Goal: Complete application form

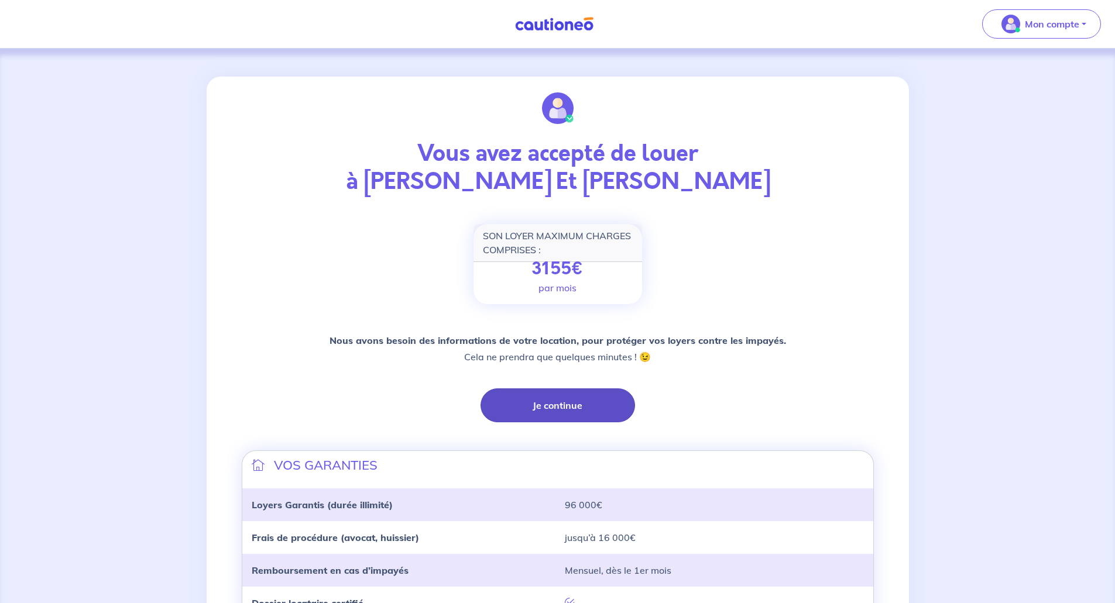
click at [550, 409] on button "Je continue" at bounding box center [557, 406] width 154 height 34
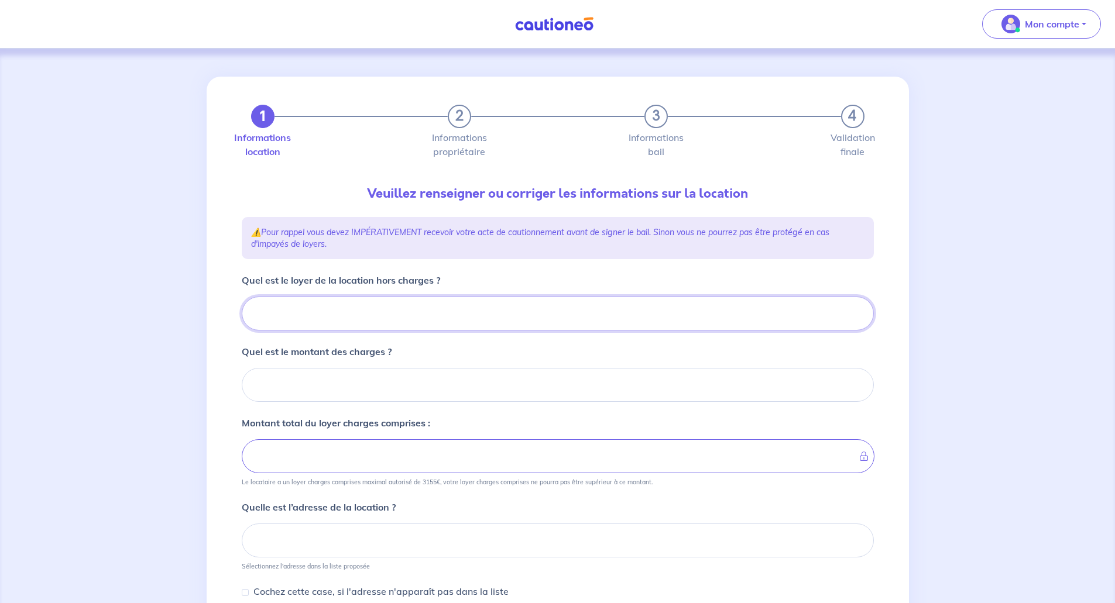
click at [370, 320] on input "Quel est le loyer de la location hors charges ?" at bounding box center [558, 314] width 632 height 34
type input "1"
type input "1525"
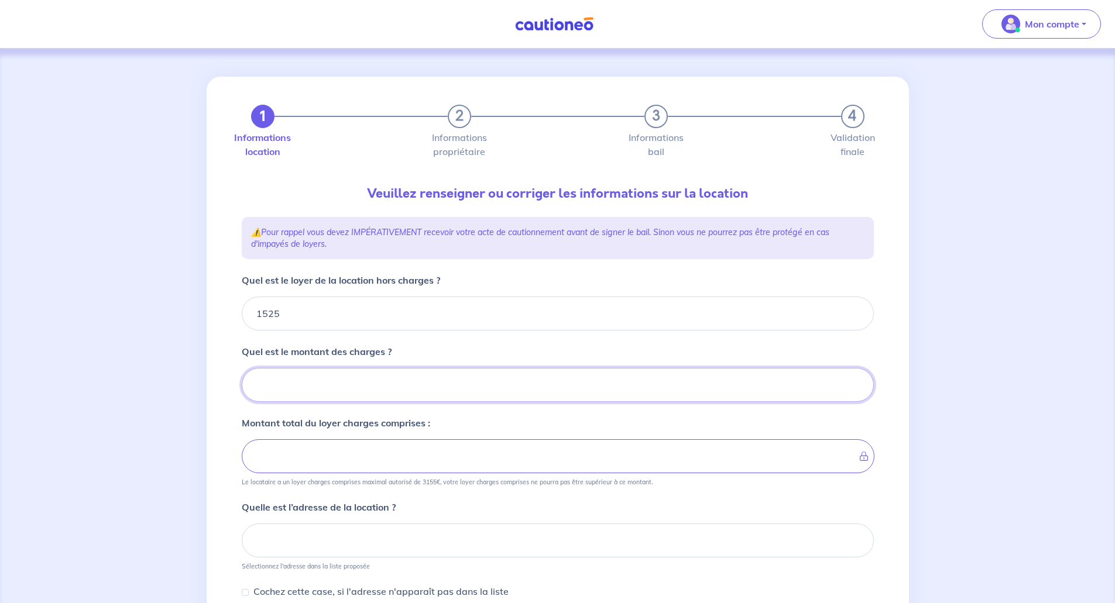
click at [321, 379] on input "Quel est le montant des charges ?" at bounding box center [558, 385] width 632 height 34
type input "125"
type input "1650"
type input "125"
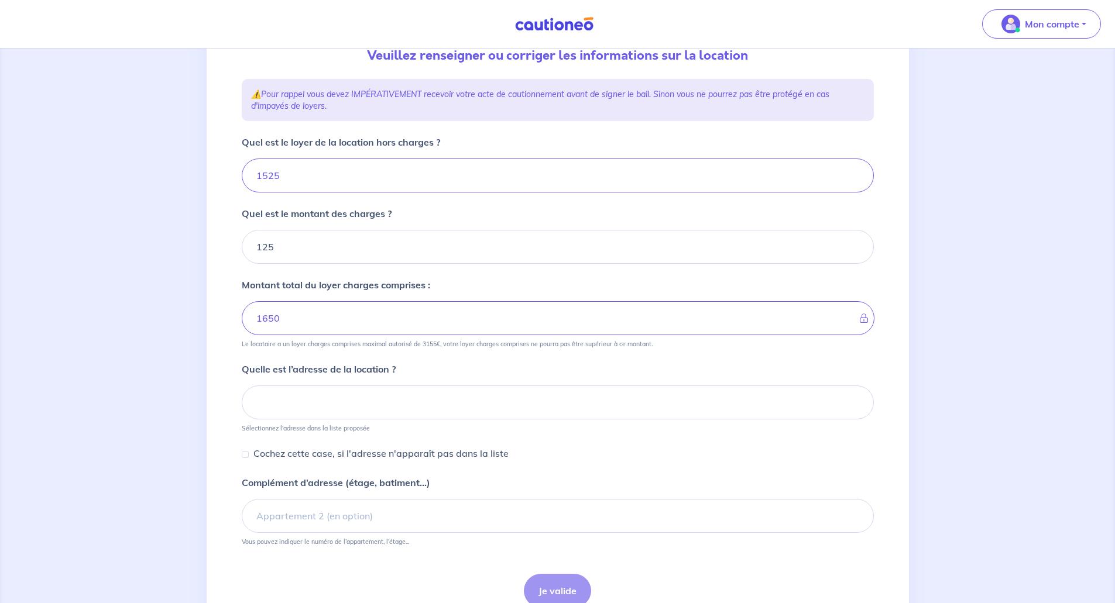
scroll to position [176, 0]
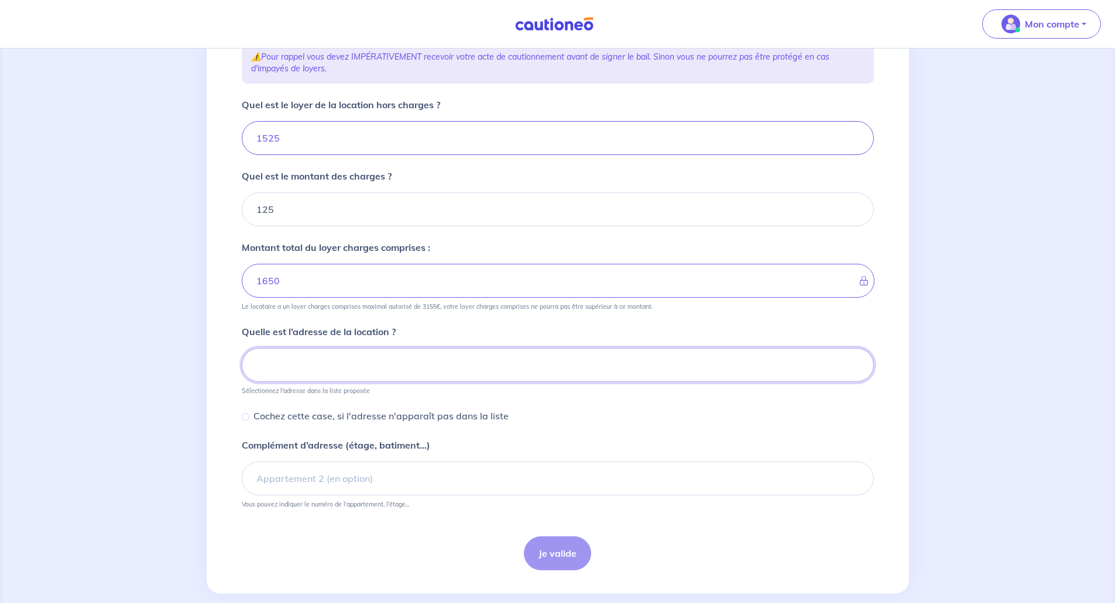
click at [288, 369] on input at bounding box center [558, 365] width 632 height 34
click at [481, 358] on input at bounding box center [558, 365] width 632 height 34
paste input "[STREET_ADDRESS]"
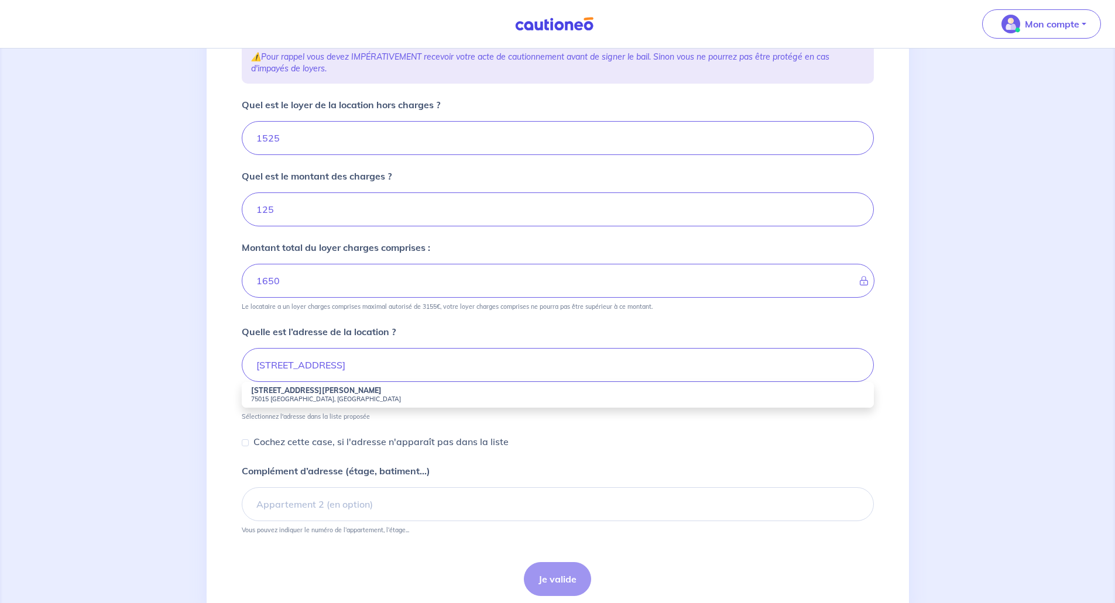
click at [271, 402] on small "75015 [GEOGRAPHIC_DATA], [GEOGRAPHIC_DATA]" at bounding box center [557, 399] width 613 height 8
type input "[STREET_ADDRESS]"
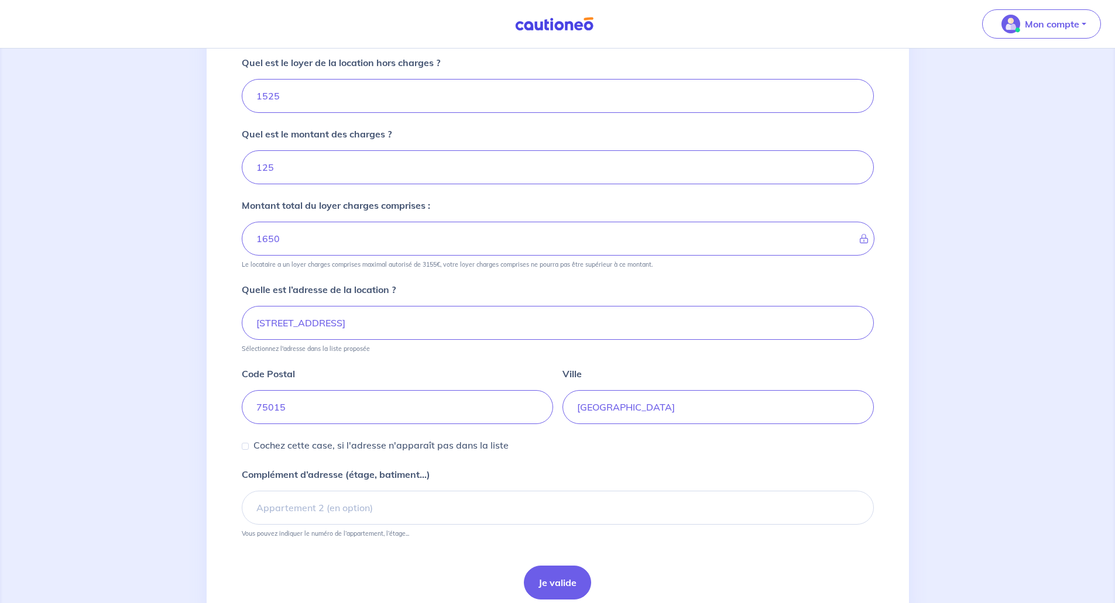
scroll to position [266, 0]
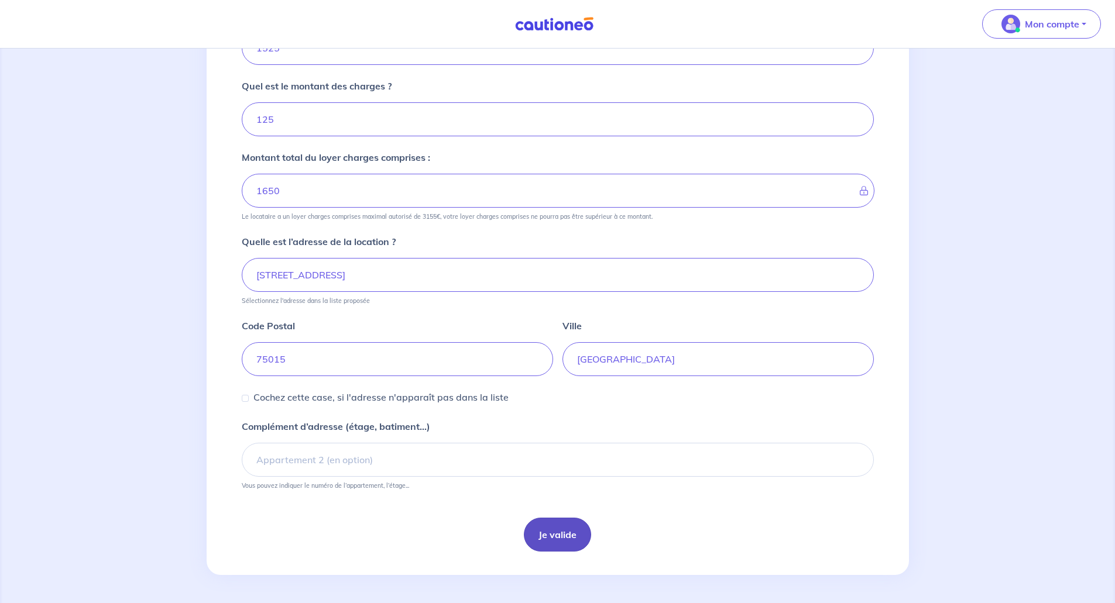
click at [550, 539] on button "Je valide" at bounding box center [557, 535] width 67 height 34
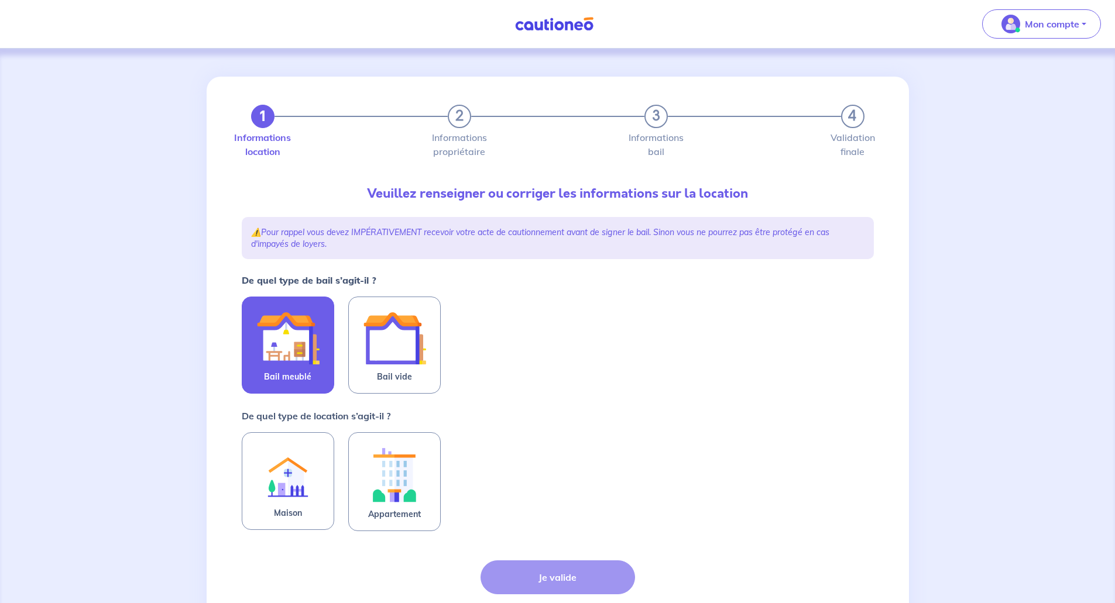
click at [301, 359] on img at bounding box center [287, 338] width 63 height 63
click at [0, 0] on input "Bail meublé" at bounding box center [0, 0] width 0 height 0
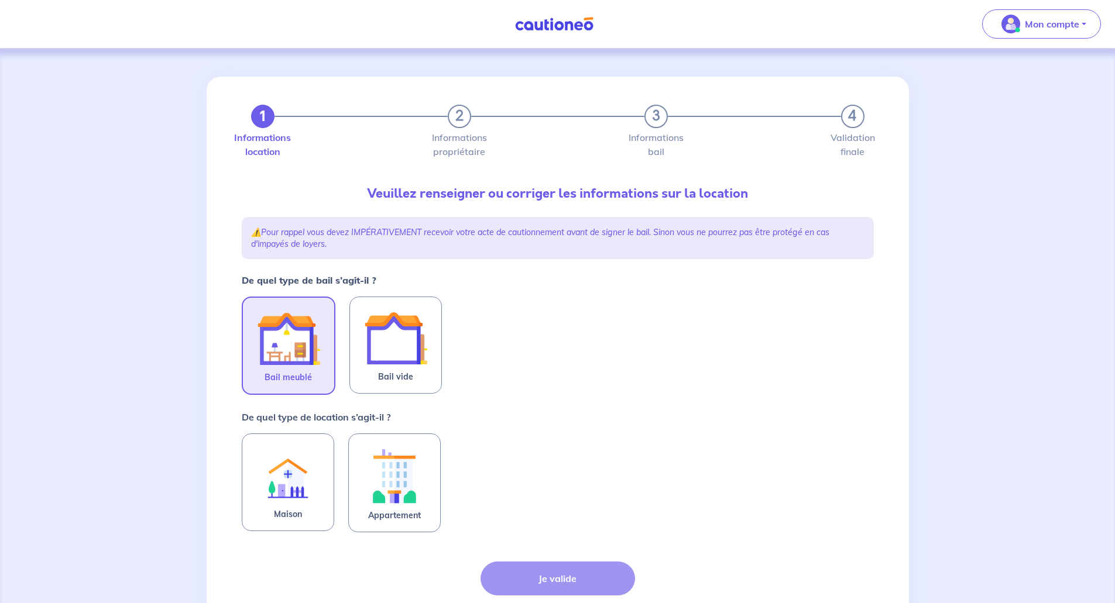
drag, startPoint x: 398, startPoint y: 486, endPoint x: 485, endPoint y: 491, distance: 86.8
click at [399, 486] on img at bounding box center [394, 476] width 63 height 65
click at [0, 0] on input "Appartement" at bounding box center [0, 0] width 0 height 0
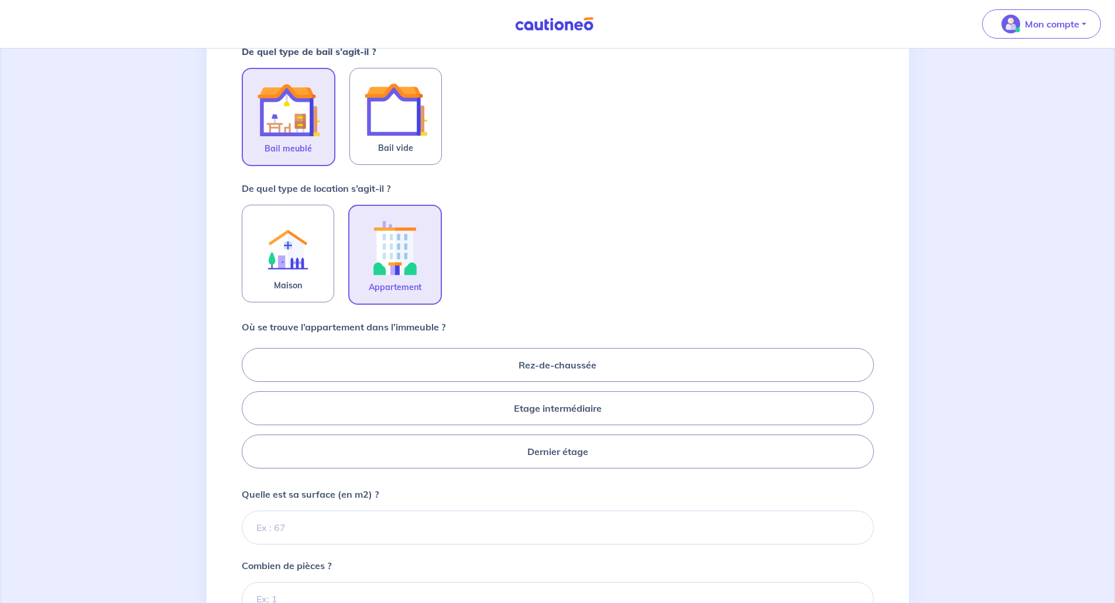
scroll to position [234, 0]
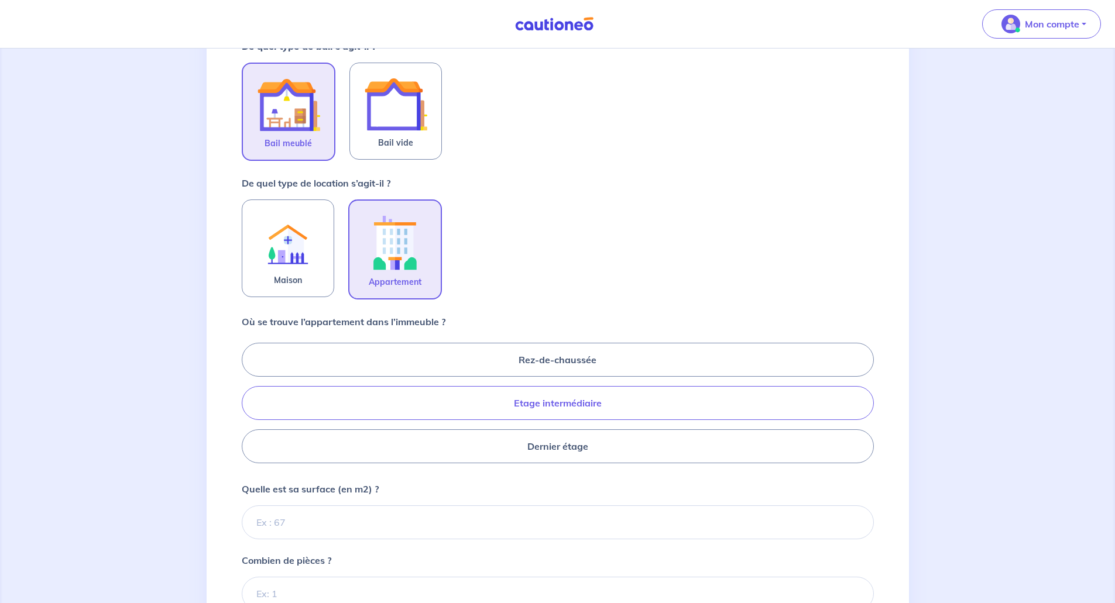
click at [554, 401] on label "Etage intermédiaire" at bounding box center [558, 403] width 632 height 34
click at [249, 401] on input "Etage intermédiaire" at bounding box center [246, 403] width 8 height 8
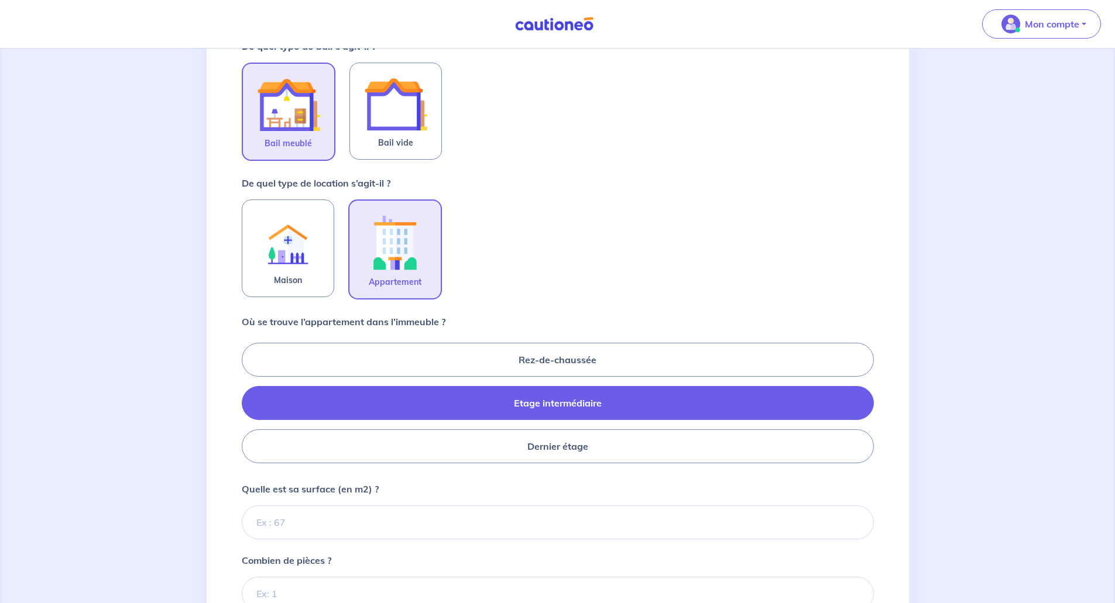
radio input "true"
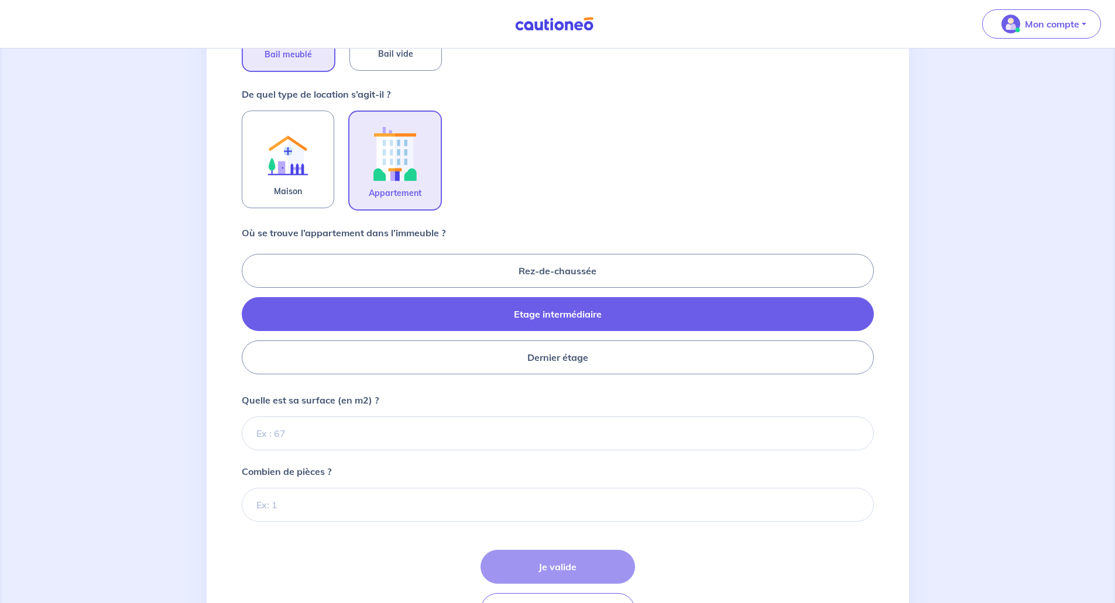
scroll to position [351, 0]
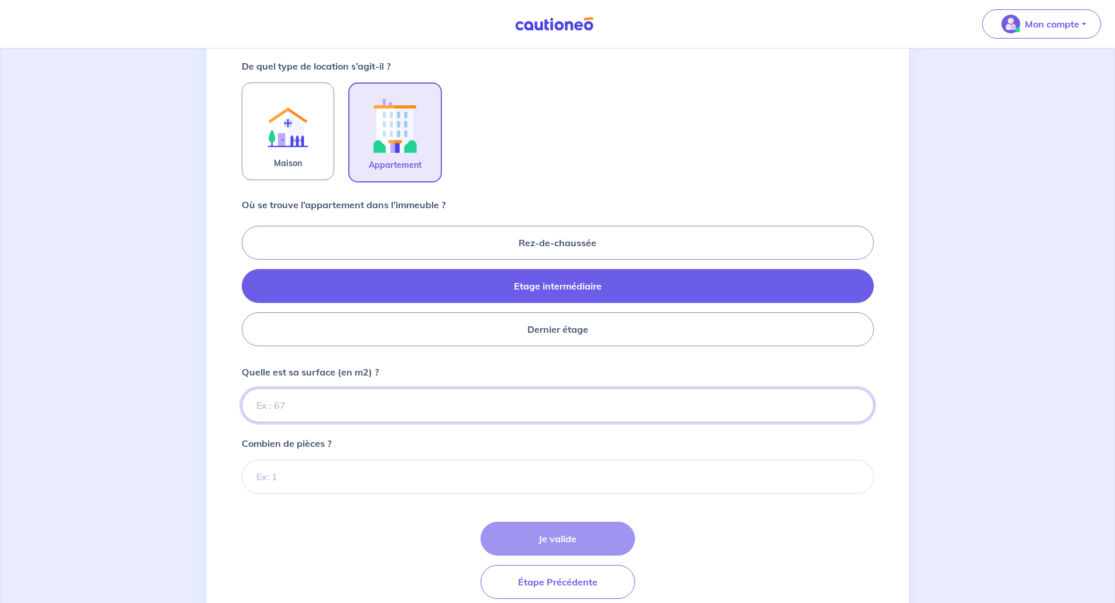
click at [326, 404] on input "Quelle est sa surface (en m2) ?" at bounding box center [558, 406] width 632 height 34
type input "40"
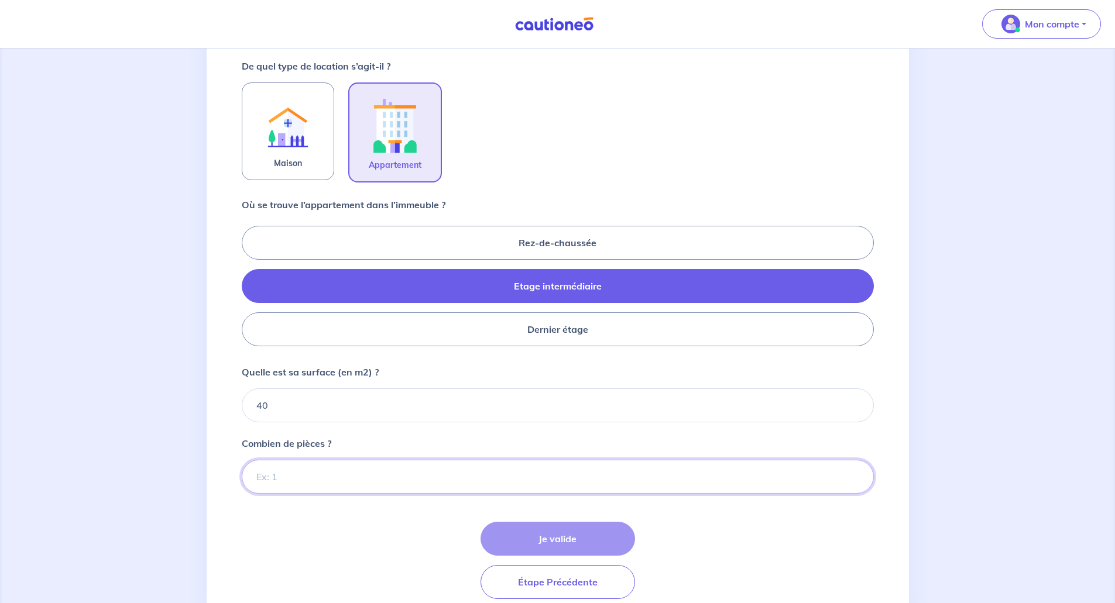
click at [298, 481] on input "Combien de pièces ?" at bounding box center [558, 477] width 632 height 34
type input "2"
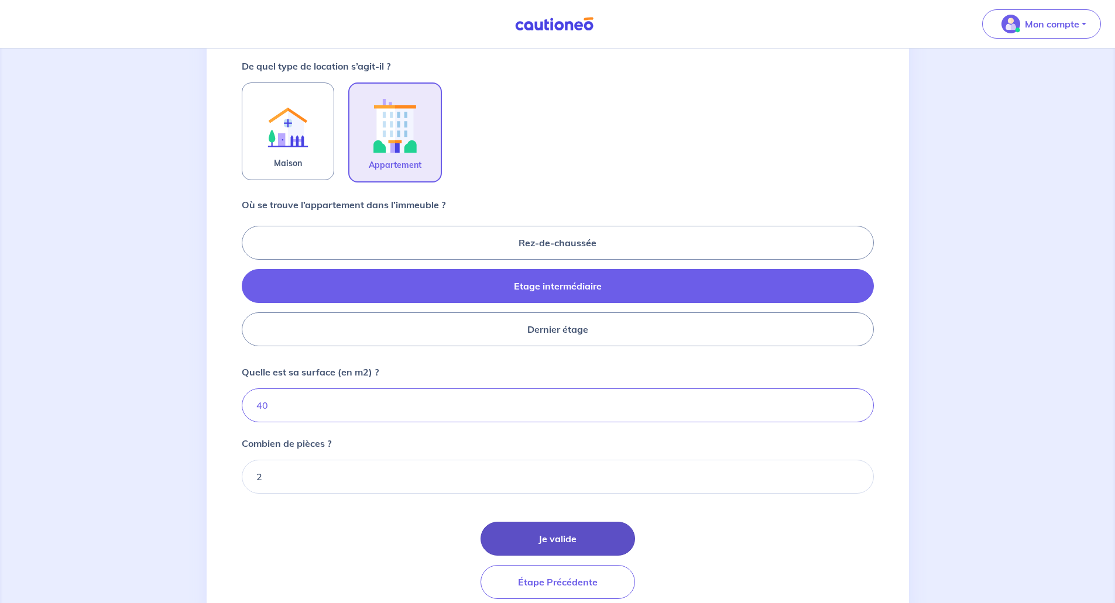
click at [562, 540] on button "Je valide" at bounding box center [557, 539] width 154 height 34
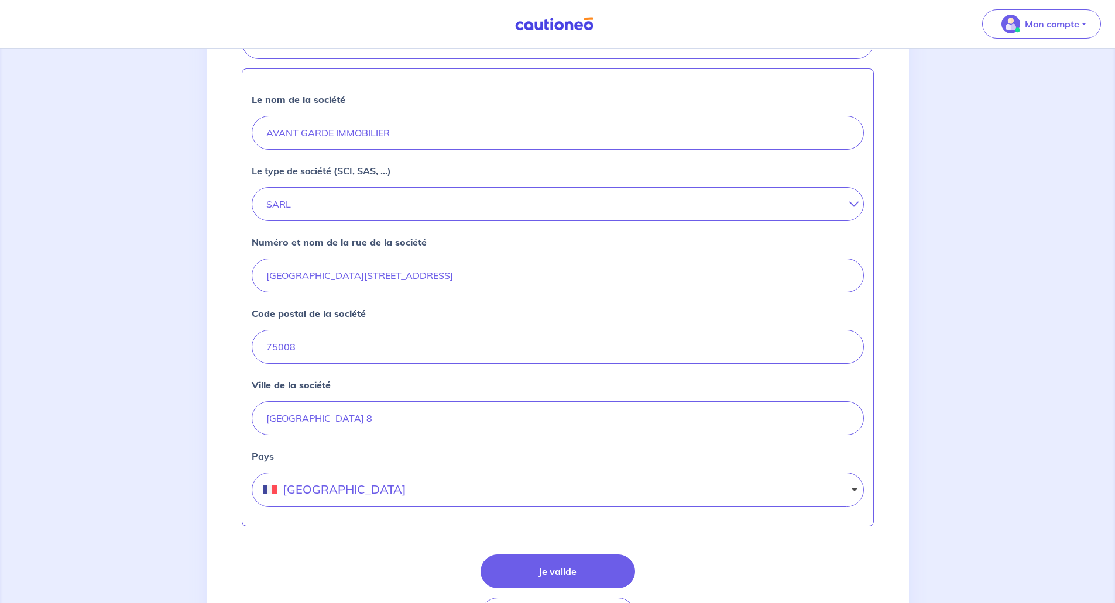
scroll to position [389, 0]
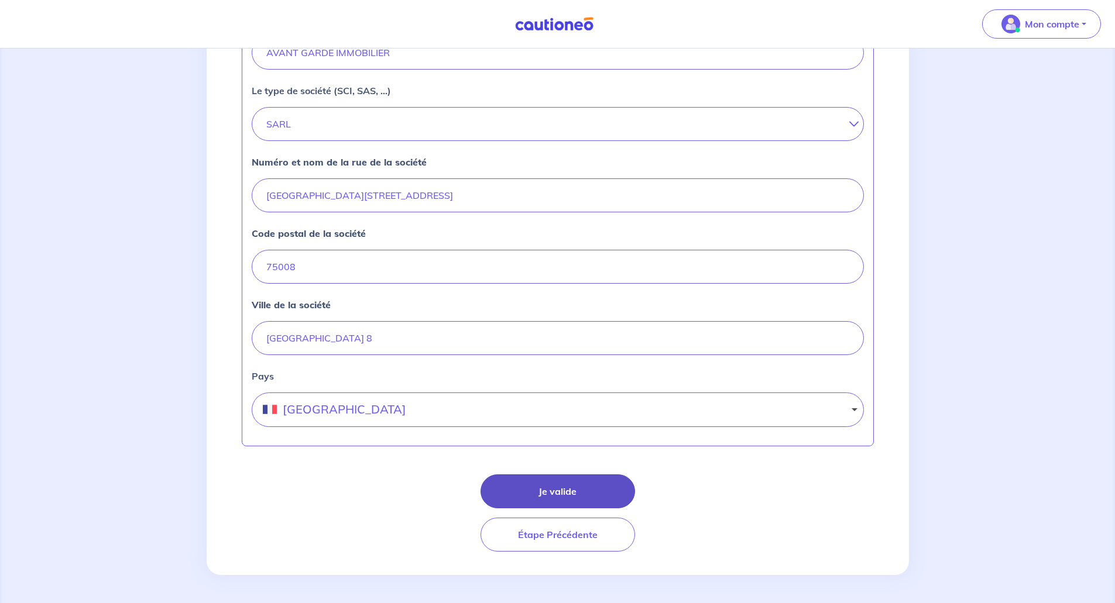
click at [545, 489] on button "Je valide" at bounding box center [557, 492] width 154 height 34
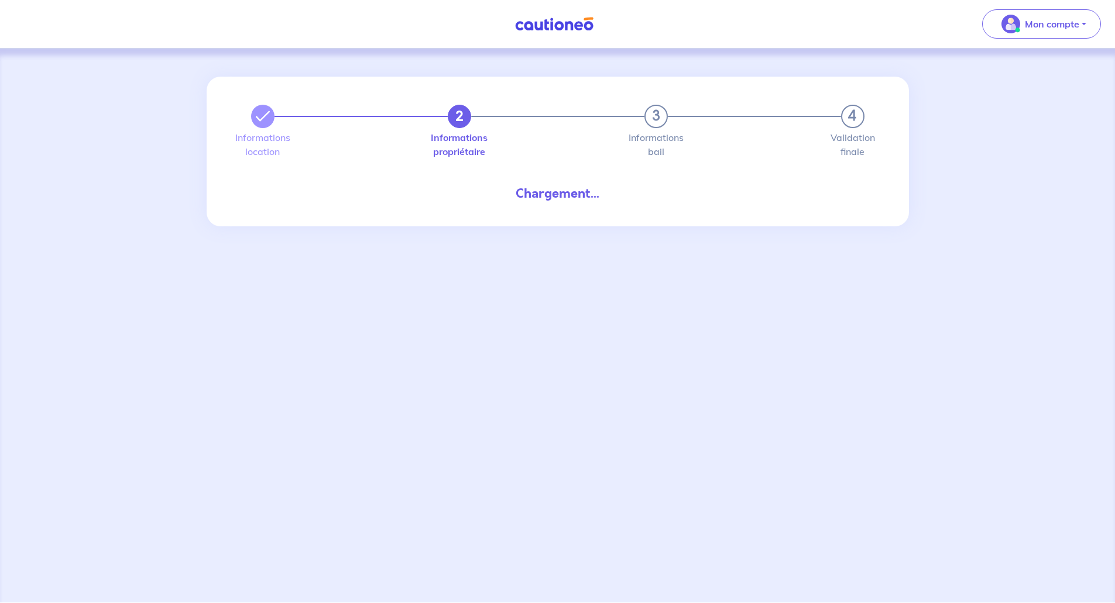
select select "FR"
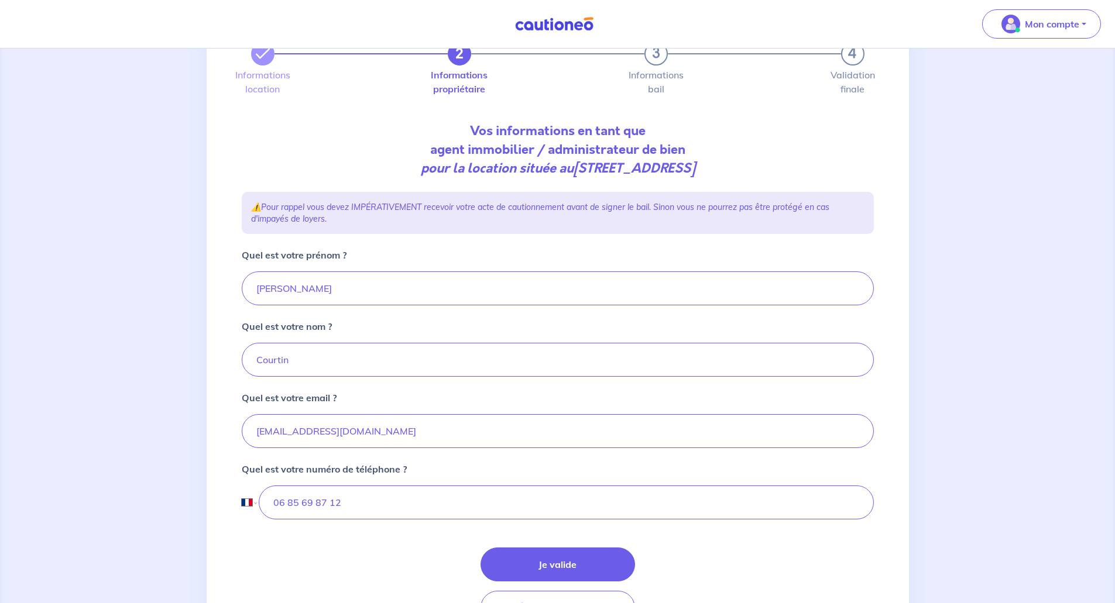
scroll to position [136, 0]
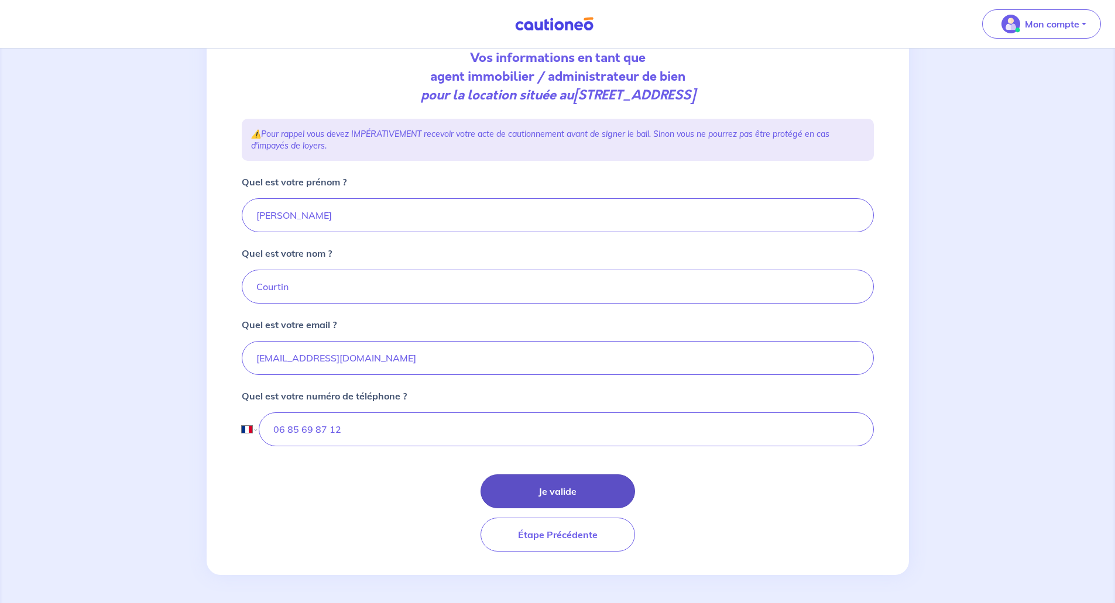
click at [553, 494] on button "Je valide" at bounding box center [557, 492] width 154 height 34
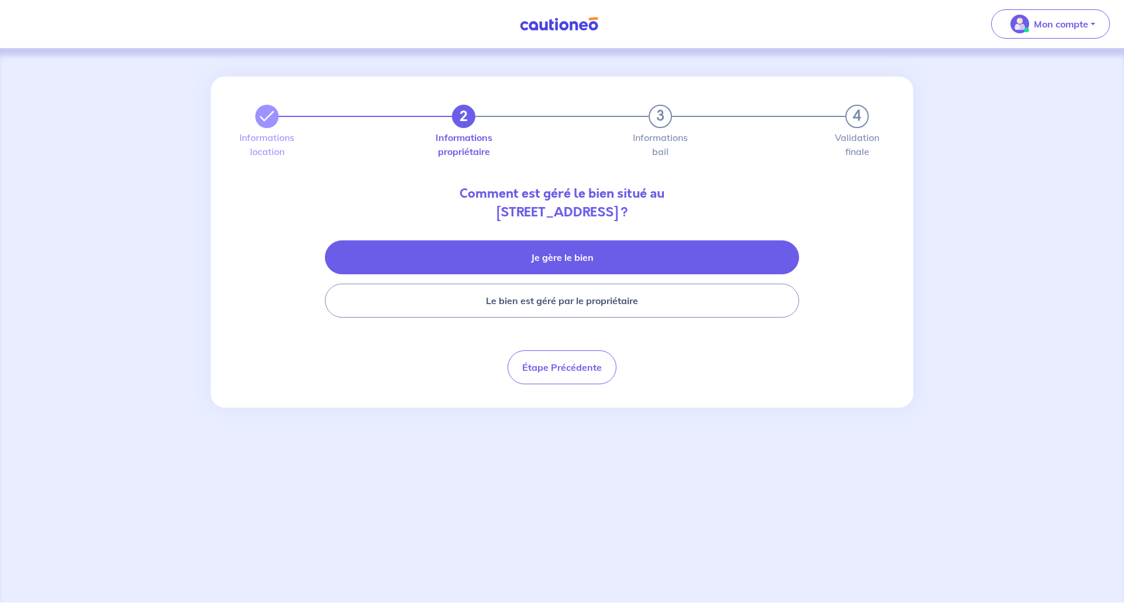
click at [561, 259] on button "Je gère le bien" at bounding box center [562, 258] width 474 height 34
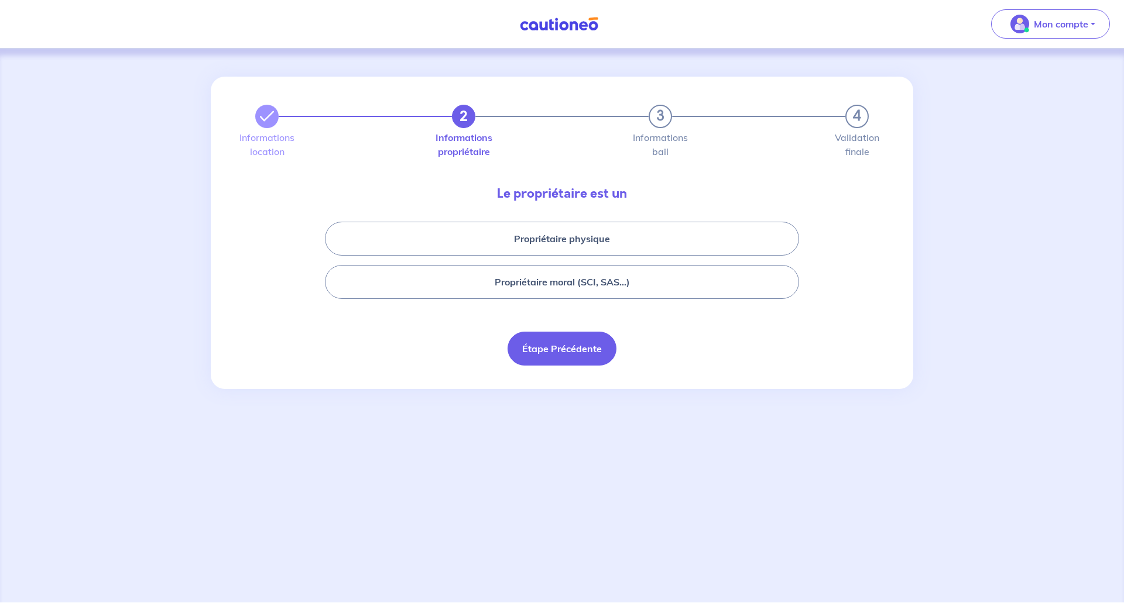
click at [557, 341] on button "Étape Précédente" at bounding box center [561, 349] width 109 height 34
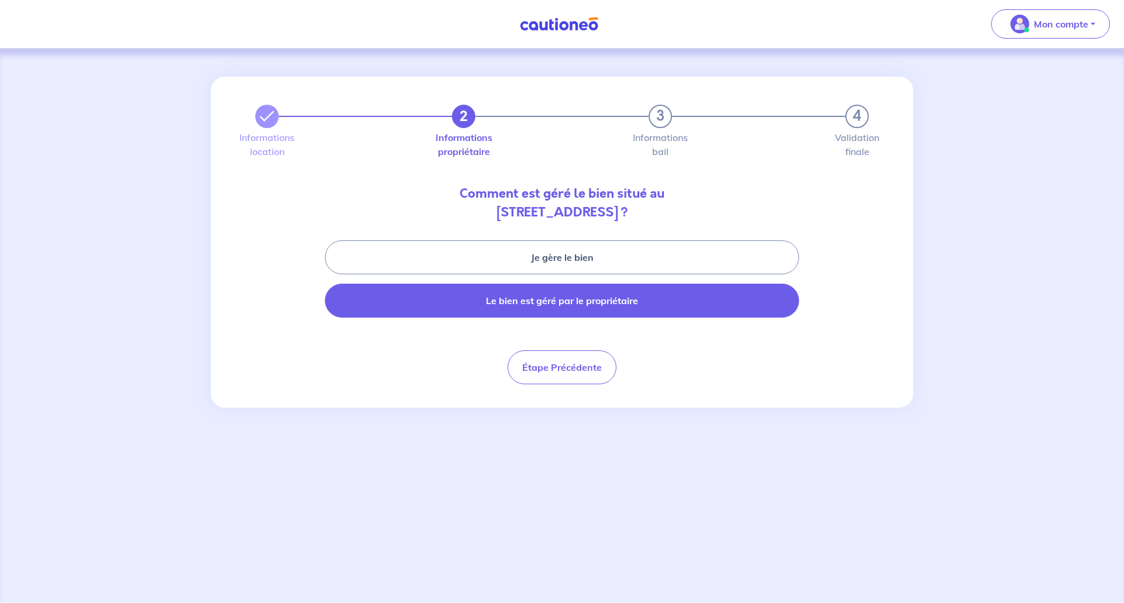
click at [562, 308] on button "Le bien est géré par le propriétaire" at bounding box center [562, 301] width 474 height 34
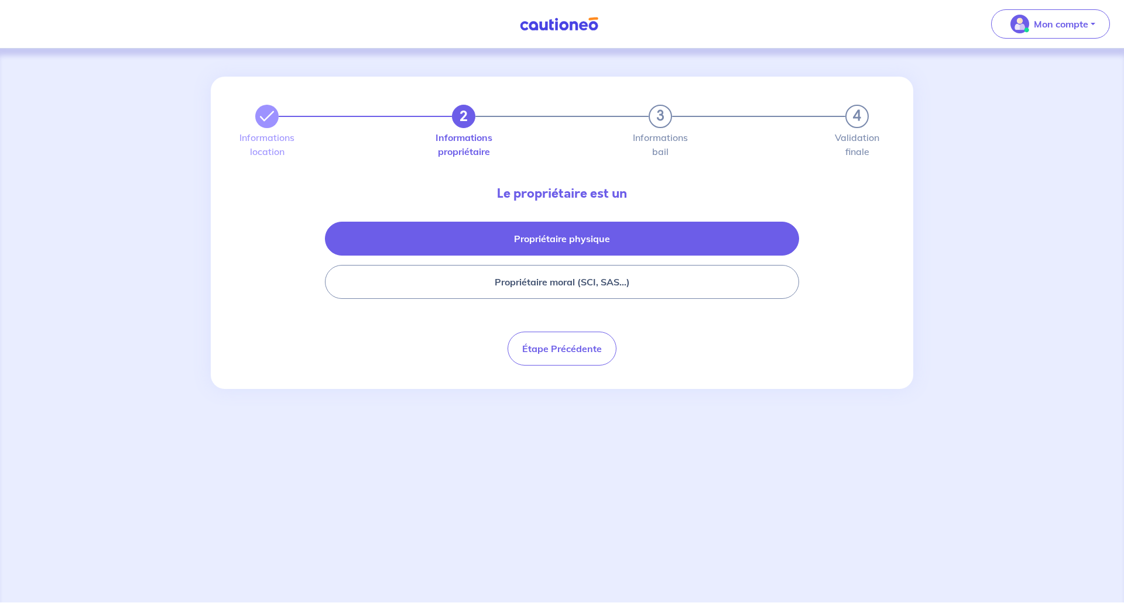
click at [550, 236] on button "Propriétaire physique" at bounding box center [562, 239] width 474 height 34
select select "FR"
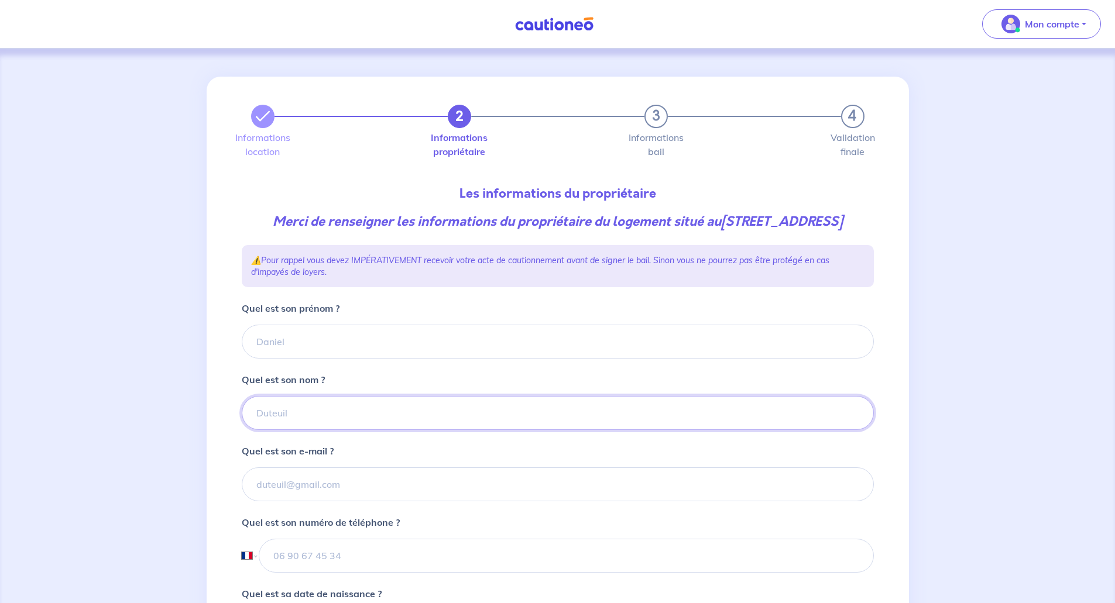
click at [384, 430] on input "Quel est son nom ?" at bounding box center [558, 413] width 632 height 34
paste input "BENZEKRI"
type input "BENZEKRI"
click at [331, 359] on input "Quel est son prénom ?" at bounding box center [558, 342] width 632 height 34
paste input "[DEMOGRAPHIC_DATA]"
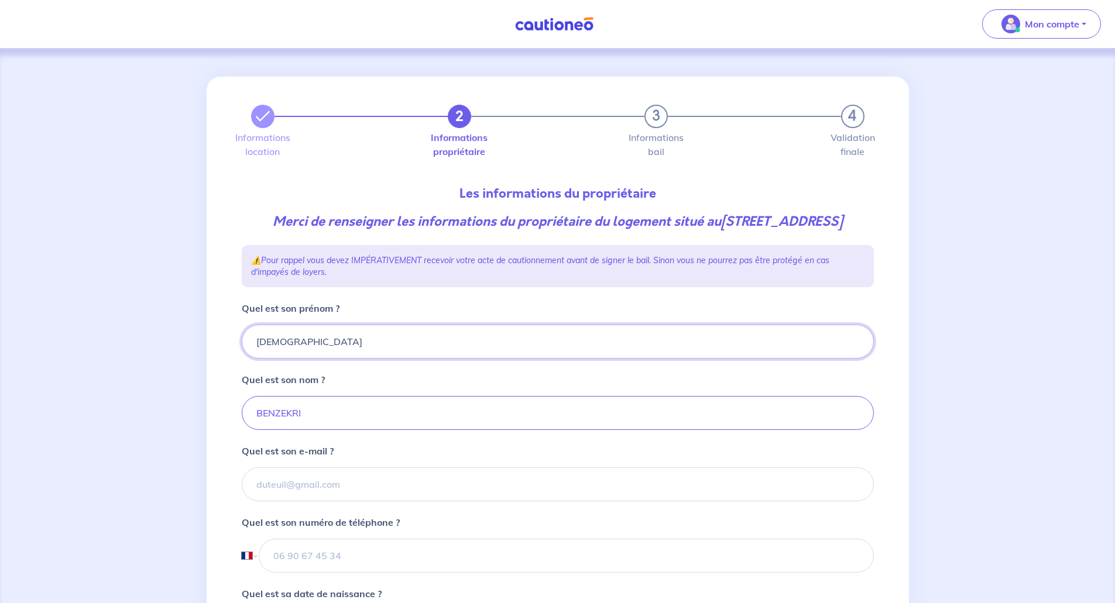
type input "[DEMOGRAPHIC_DATA]"
click at [377, 502] on input "Quel est son e-mail ?" at bounding box center [558, 485] width 632 height 34
paste input "[EMAIL_ADDRESS][DOMAIN_NAME]"
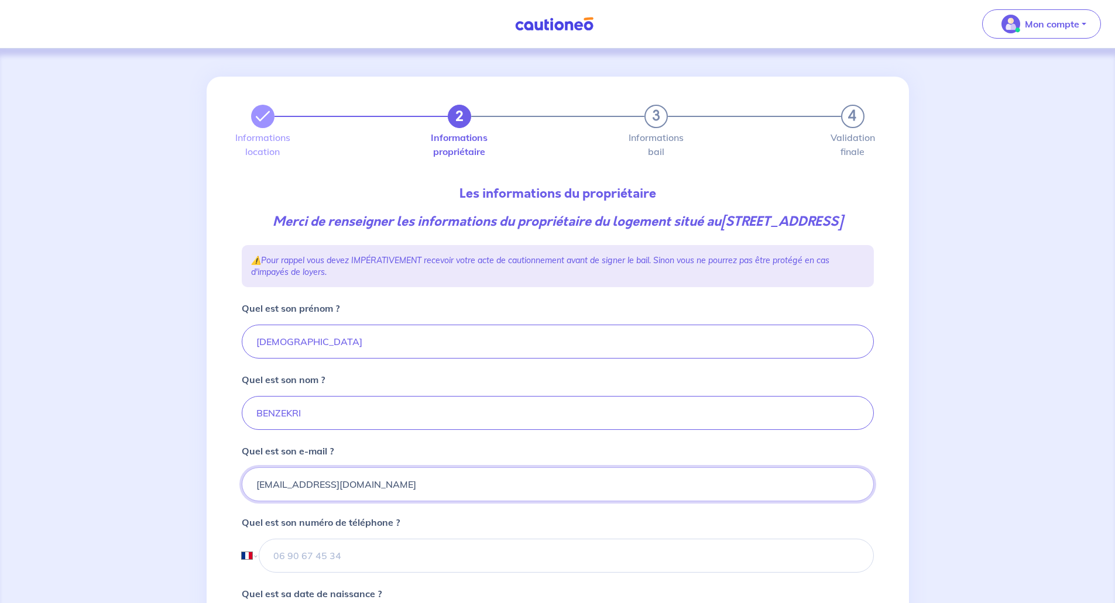
type input "[EMAIL_ADDRESS][DOMAIN_NAME]"
click at [317, 573] on input "tel" at bounding box center [566, 556] width 614 height 34
paste input "[PHONE_NUMBER]"
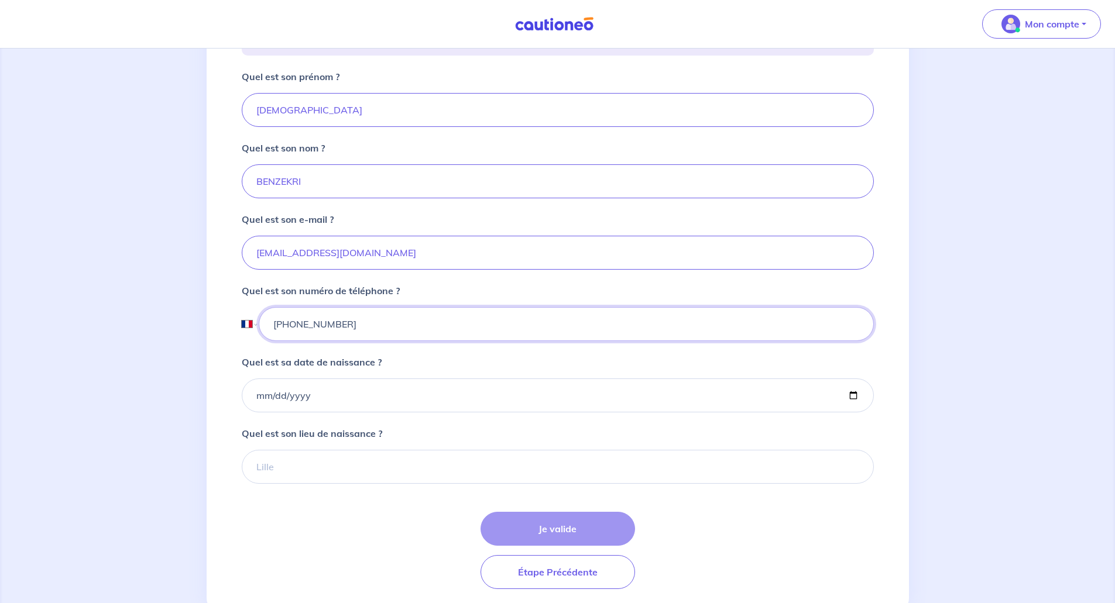
scroll to position [234, 0]
type input "[PHONE_NUMBER]"
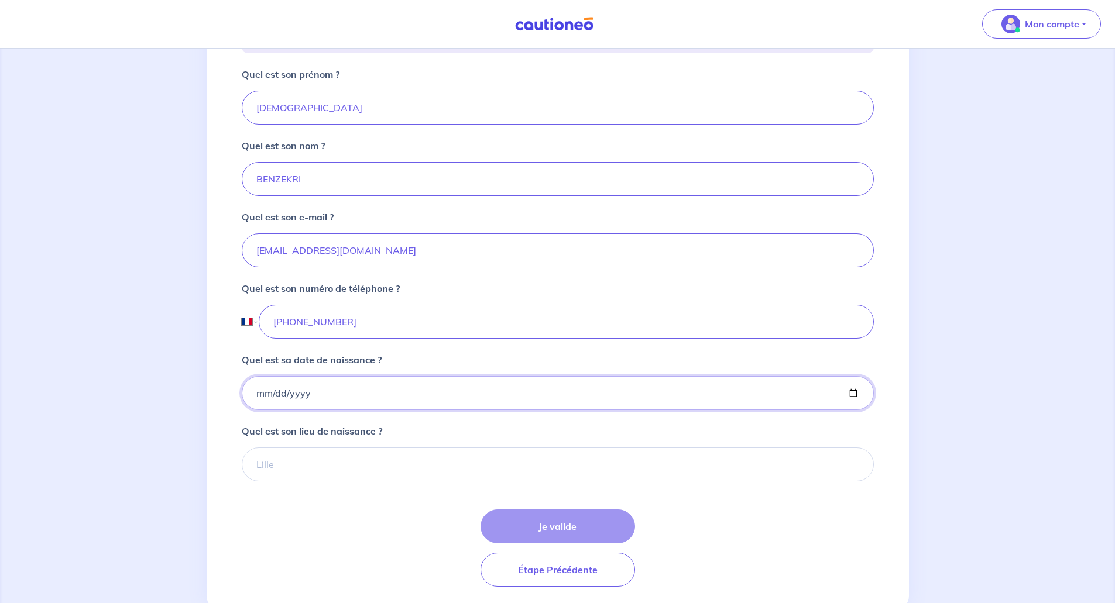
click at [255, 410] on input "Quel est sa date de naissance ?" at bounding box center [558, 393] width 632 height 34
click at [256, 408] on input "Quel est sa date de naissance ?" at bounding box center [558, 393] width 632 height 34
type input "[DATE]"
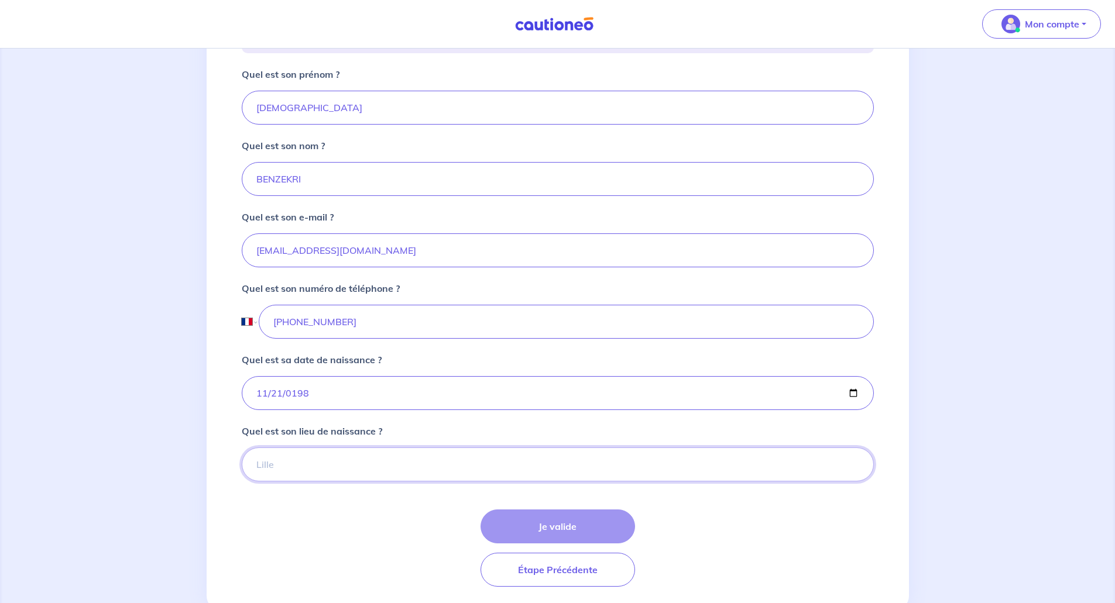
click at [294, 479] on input "Quel est son lieu de naissance ?" at bounding box center [558, 465] width 632 height 34
type input "Meknes"
click at [562, 544] on button "Je valide" at bounding box center [557, 527] width 154 height 34
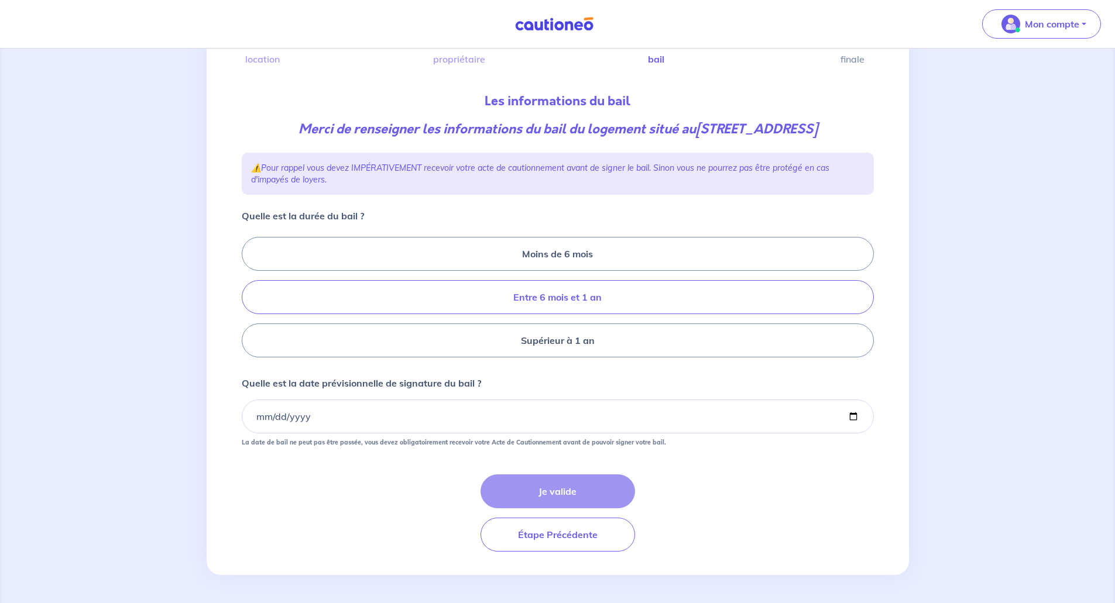
scroll to position [111, 0]
click at [510, 289] on label "Entre 6 mois et 1 an" at bounding box center [558, 297] width 632 height 34
click at [249, 294] on input "Entre 6 mois et 1 an" at bounding box center [246, 298] width 8 height 8
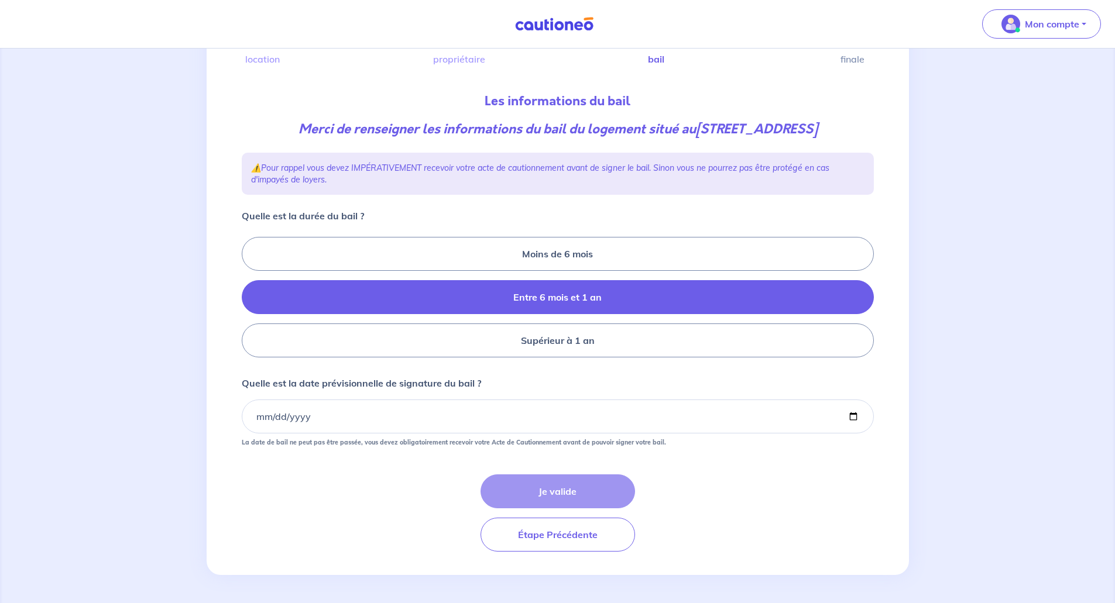
radio input "true"
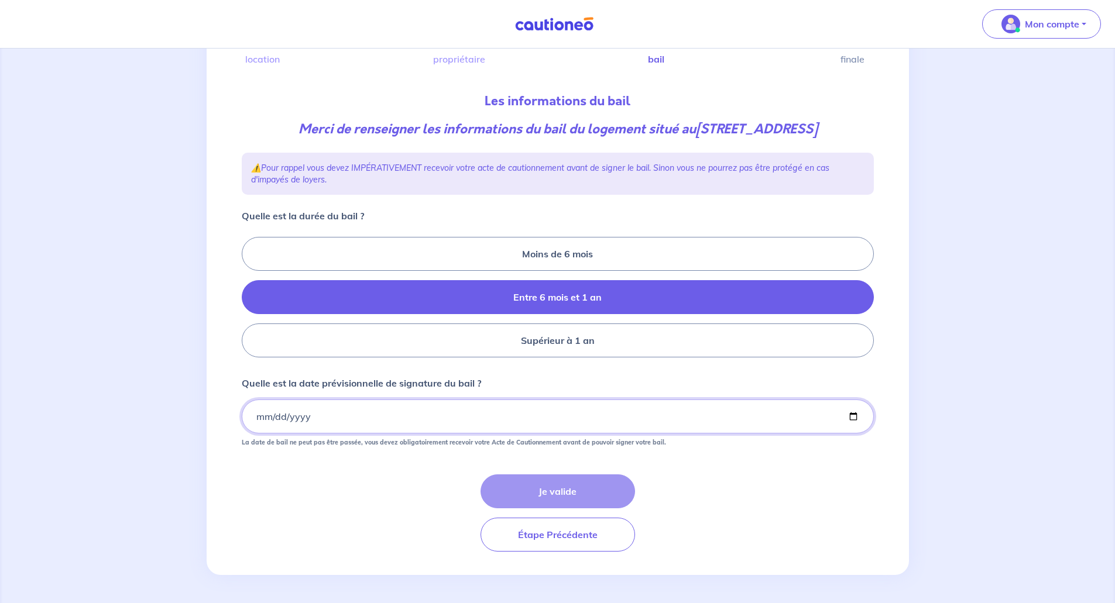
click at [255, 418] on input "Quelle est la date prévisionnelle de signature du bail ?" at bounding box center [558, 417] width 632 height 34
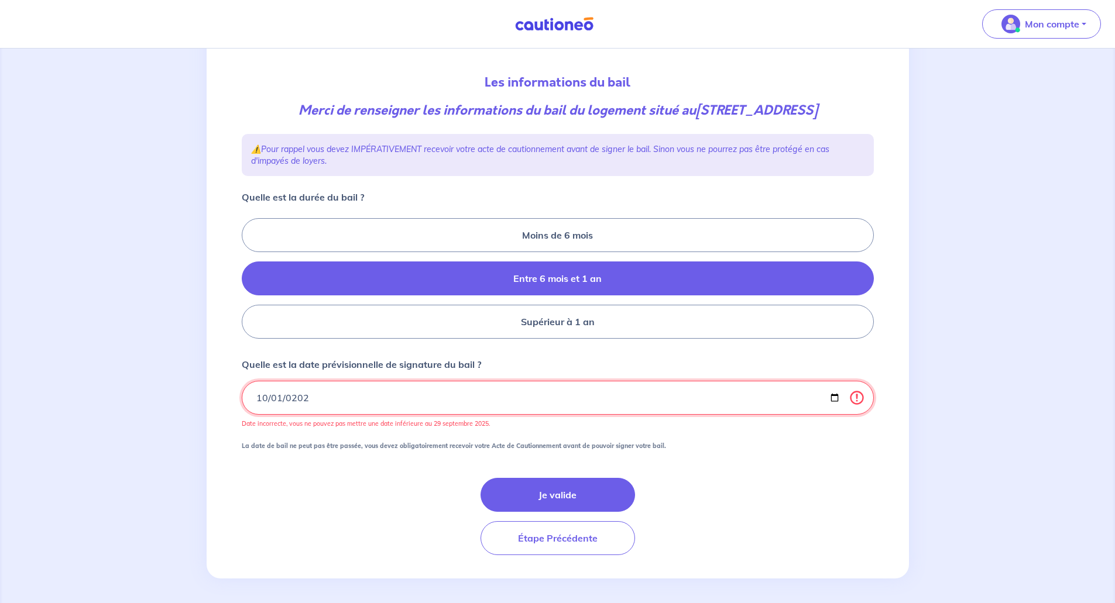
type input "[DATE]"
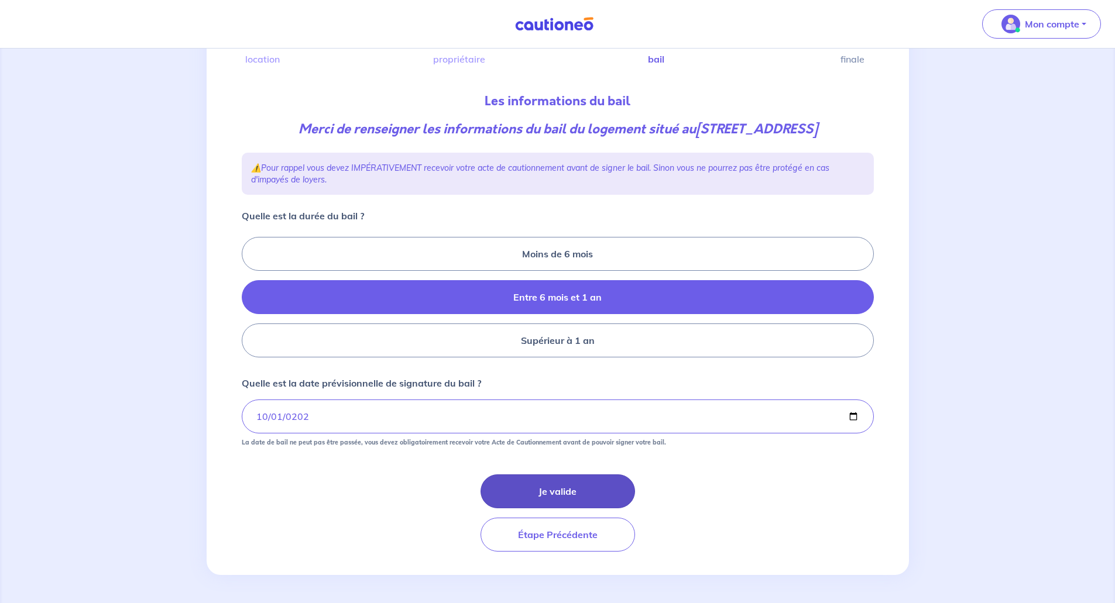
click at [564, 485] on button "Je valide" at bounding box center [557, 492] width 154 height 34
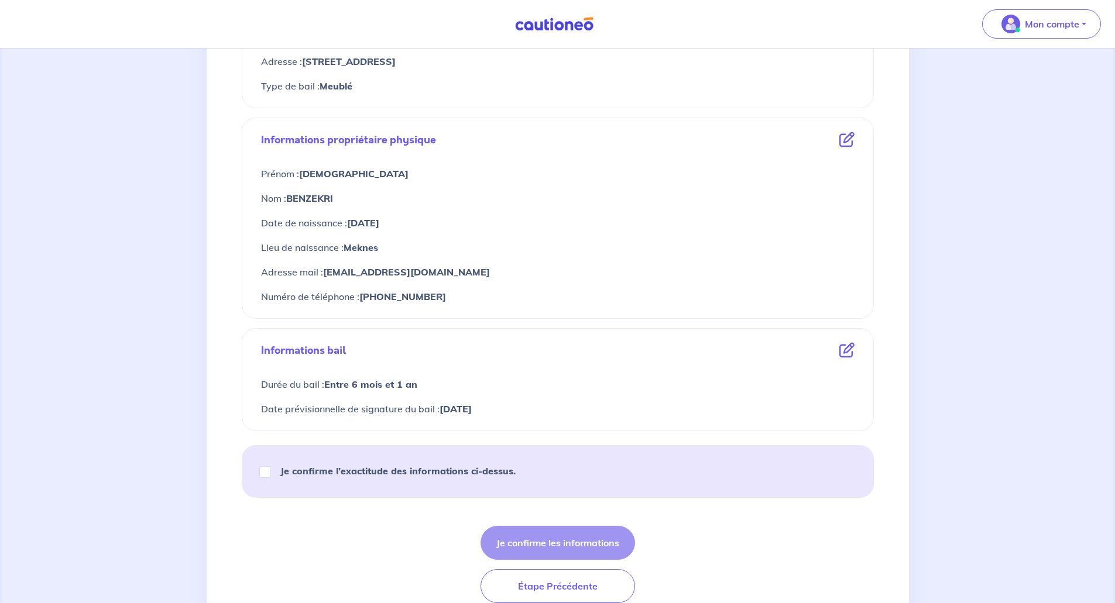
scroll to position [403, 0]
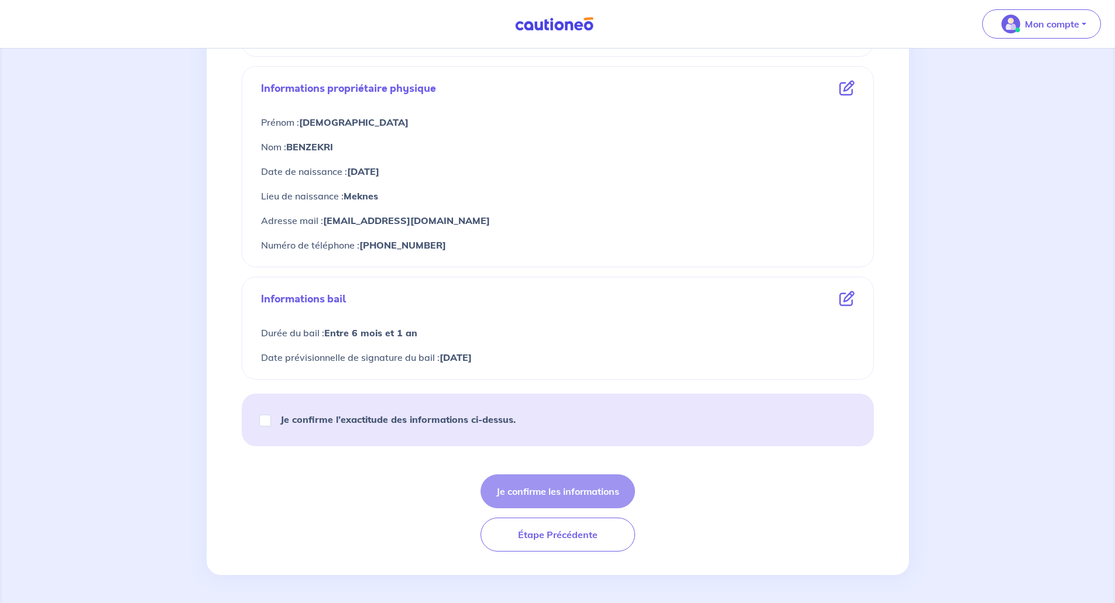
click at [256, 421] on div "Je confirme l’exactitude des informations ci-dessus." at bounding box center [393, 419] width 274 height 33
click at [261, 419] on input "Je confirme l’exactitude des informations ci-dessus." at bounding box center [265, 421] width 12 height 12
checkbox input "true"
click at [528, 493] on button "Je confirme les informations" at bounding box center [557, 492] width 154 height 34
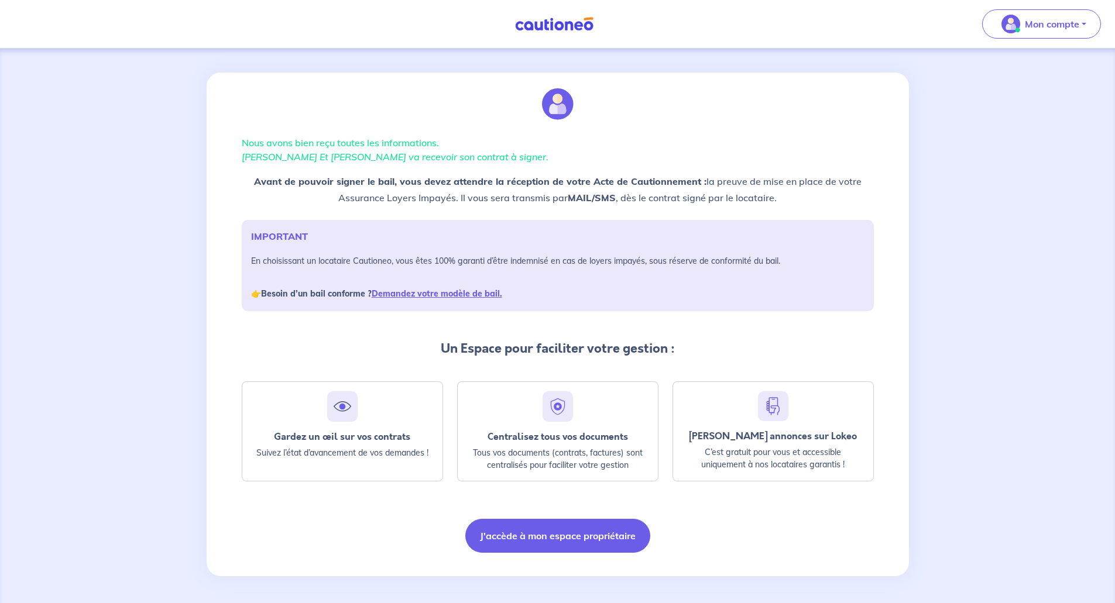
scroll to position [5, 0]
